Goal: Information Seeking & Learning: Find specific fact

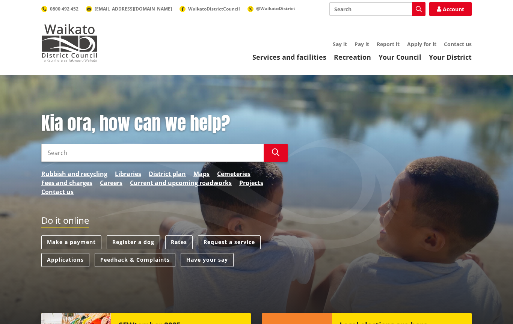
click at [179, 241] on link "Rates" at bounding box center [178, 243] width 27 height 14
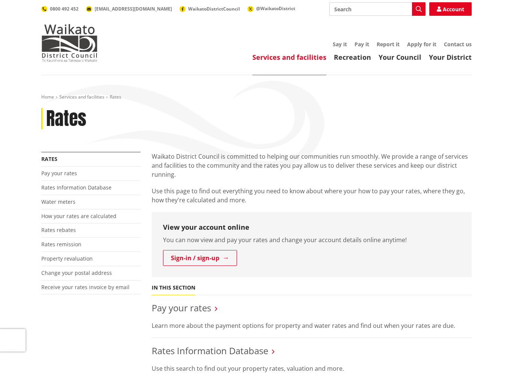
click at [52, 186] on link "Rates Information Database" at bounding box center [76, 187] width 70 height 7
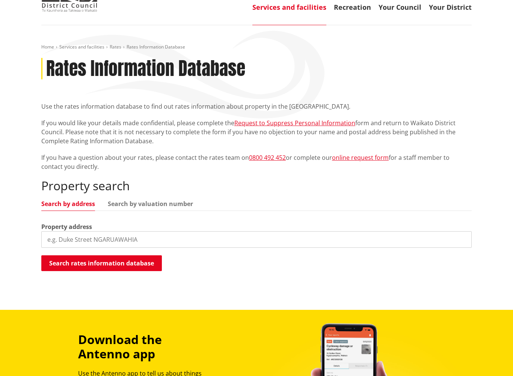
scroll to position [51, 0]
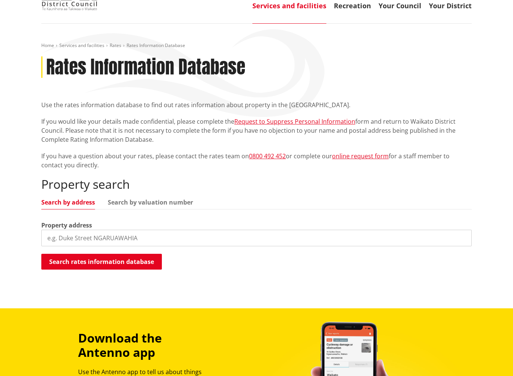
click at [160, 205] on link "Search by valuation number" at bounding box center [150, 203] width 85 height 6
click at [67, 201] on link "Search by address" at bounding box center [68, 202] width 54 height 6
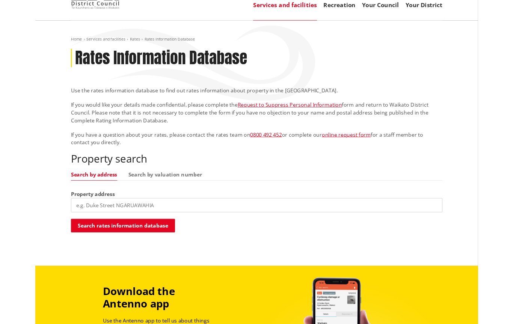
scroll to position [73, 0]
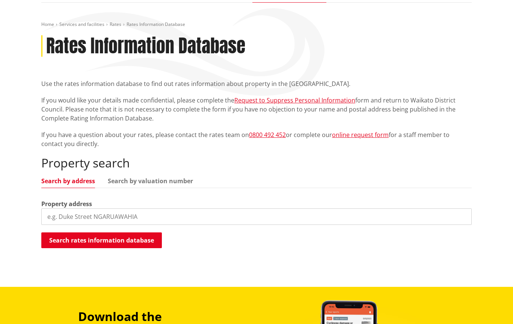
click at [62, 218] on input "search" at bounding box center [256, 217] width 431 height 17
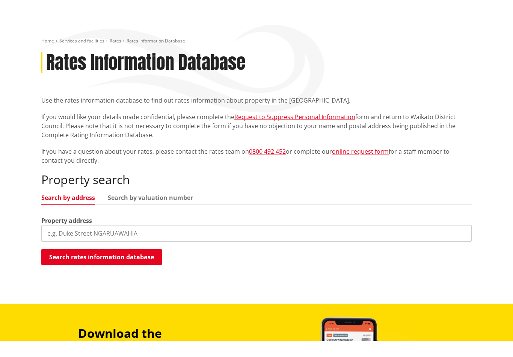
scroll to position [72, 0]
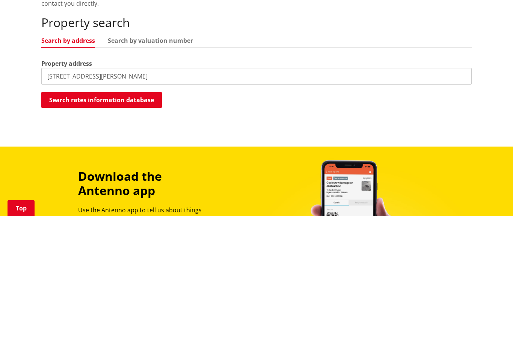
click at [100, 233] on button "Search rates information database" at bounding box center [101, 241] width 121 height 16
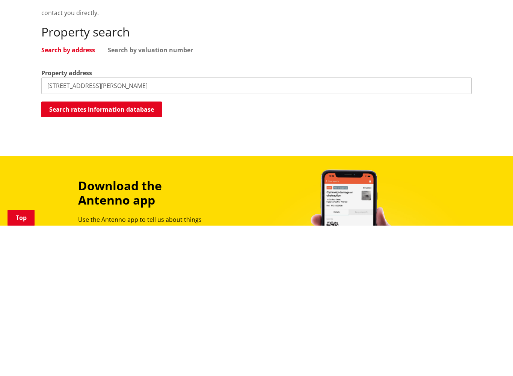
scroll to position [213, 0]
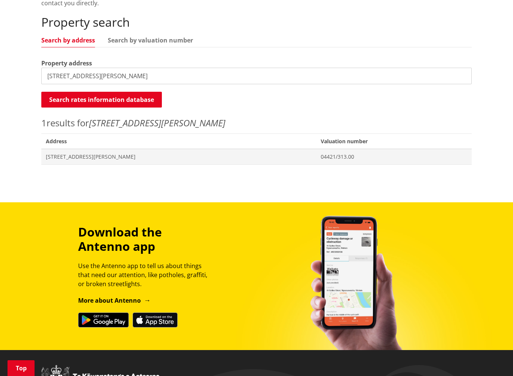
click at [86, 157] on span "[STREET_ADDRESS][PERSON_NAME]" at bounding box center [179, 157] width 266 height 8
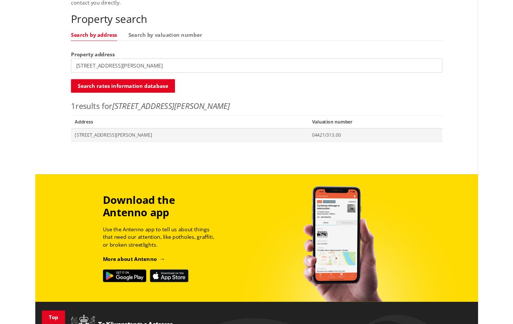
scroll to position [234, 0]
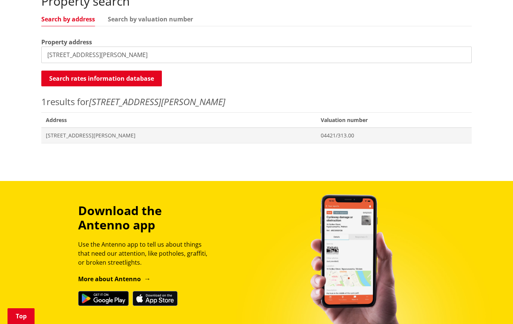
click at [56, 57] on input "60 Reynolds road" at bounding box center [256, 55] width 431 height 17
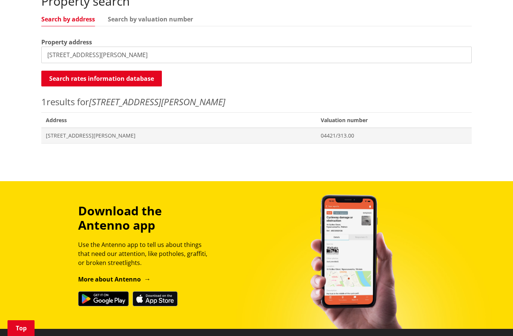
click at [102, 80] on button "Search rates information database" at bounding box center [101, 79] width 121 height 16
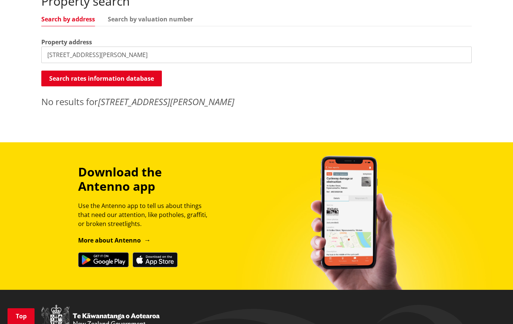
click at [94, 85] on button "Search rates information database" at bounding box center [101, 79] width 121 height 16
click at [97, 79] on button "Search rates information database" at bounding box center [101, 79] width 121 height 16
click at [53, 54] on input "40 Reynolds road" at bounding box center [256, 55] width 431 height 17
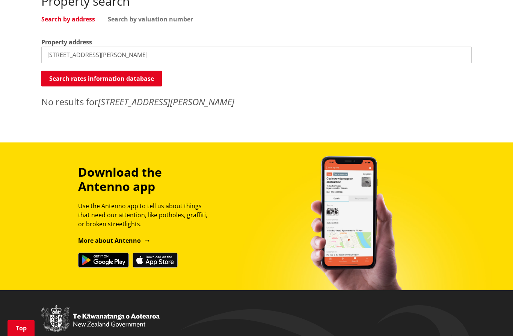
type input "42 Reynolds road"
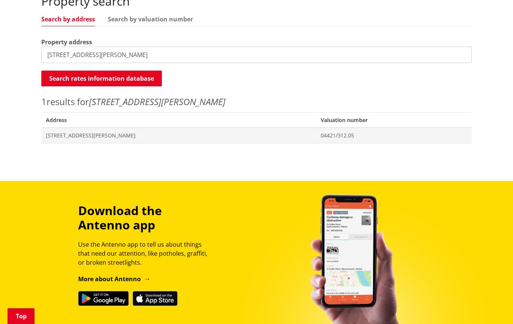
click at [75, 136] on span "[STREET_ADDRESS][PERSON_NAME]" at bounding box center [179, 136] width 266 height 8
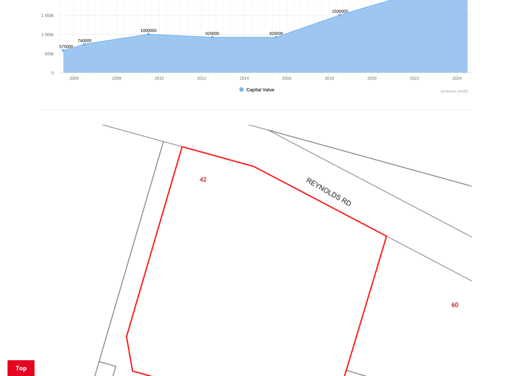
scroll to position [525, 0]
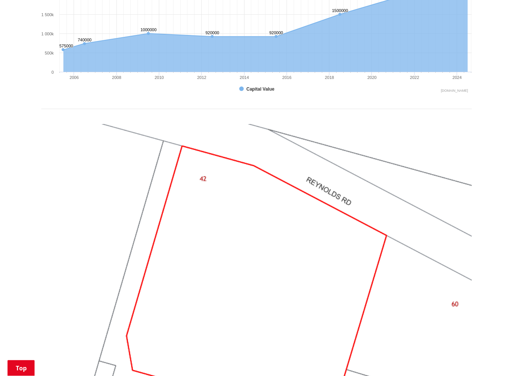
click at [36, 234] on div "Home Services and facilities Rates Rates Information Database Rates Information…" at bounding box center [257, 40] width 442 height 943
